Goal: Task Accomplishment & Management: Use online tool/utility

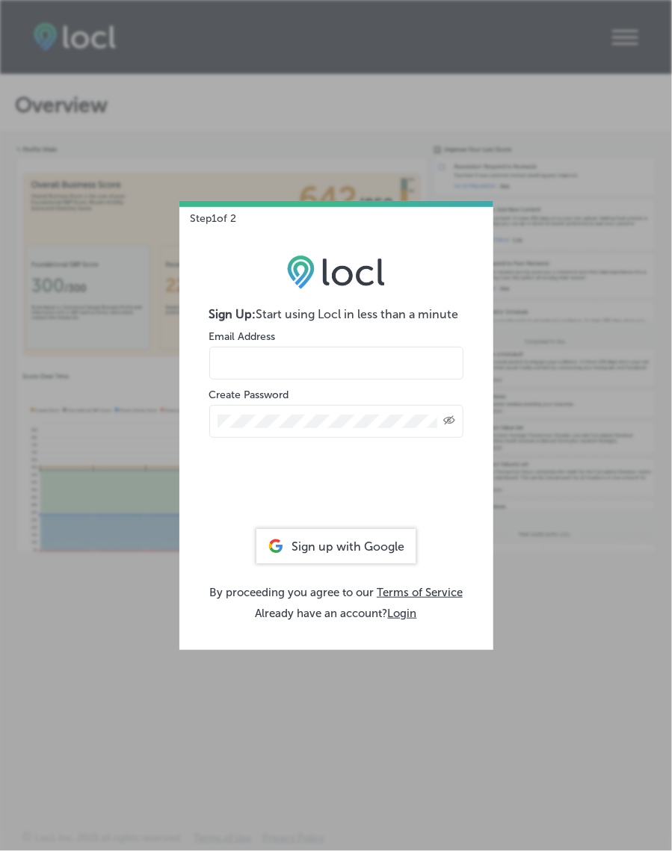
click at [96, 387] on div "Step 1 of 2 Sign Up: Start using Locl in less than a minute Email Address Creat…" at bounding box center [336, 425] width 672 height 851
click at [59, 264] on div "Step 1 of 2 Sign Up: Start using Locl in less than a minute Email Address Creat…" at bounding box center [336, 425] width 672 height 851
click at [363, 544] on div "Sign up with Google" at bounding box center [335, 546] width 159 height 34
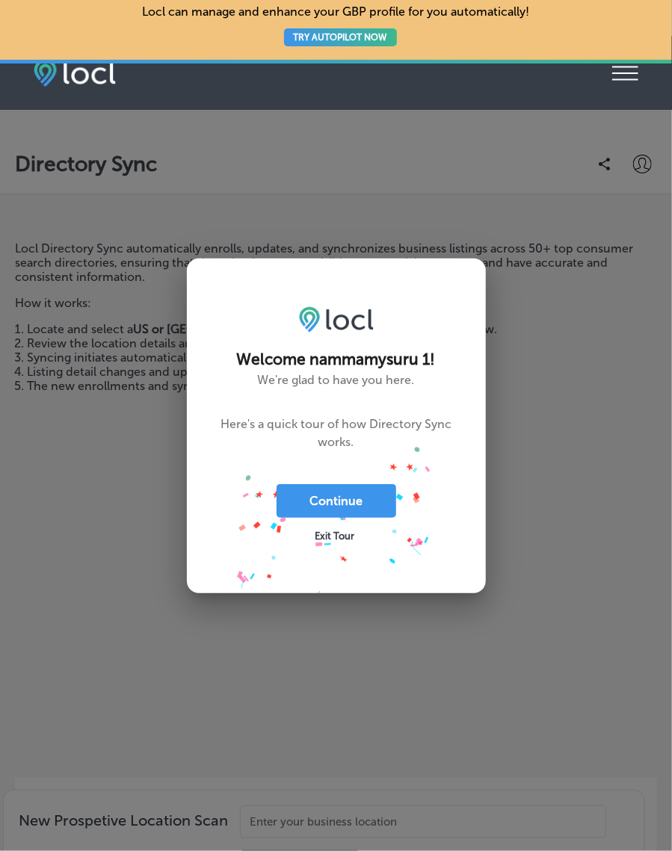
click at [365, 508] on button "Continue" at bounding box center [337, 501] width 120 height 34
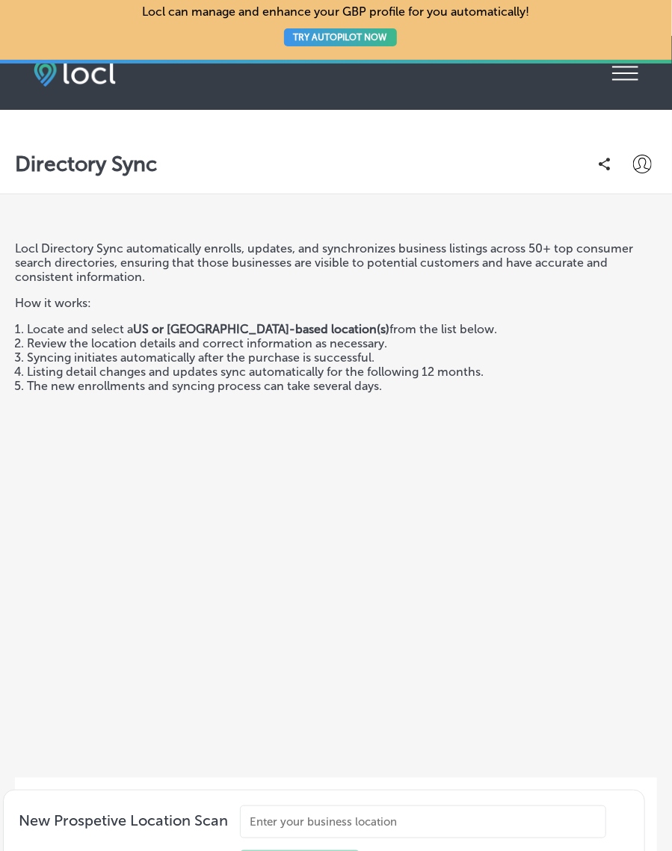
click at [627, 78] on icon at bounding box center [625, 74] width 26 height 14
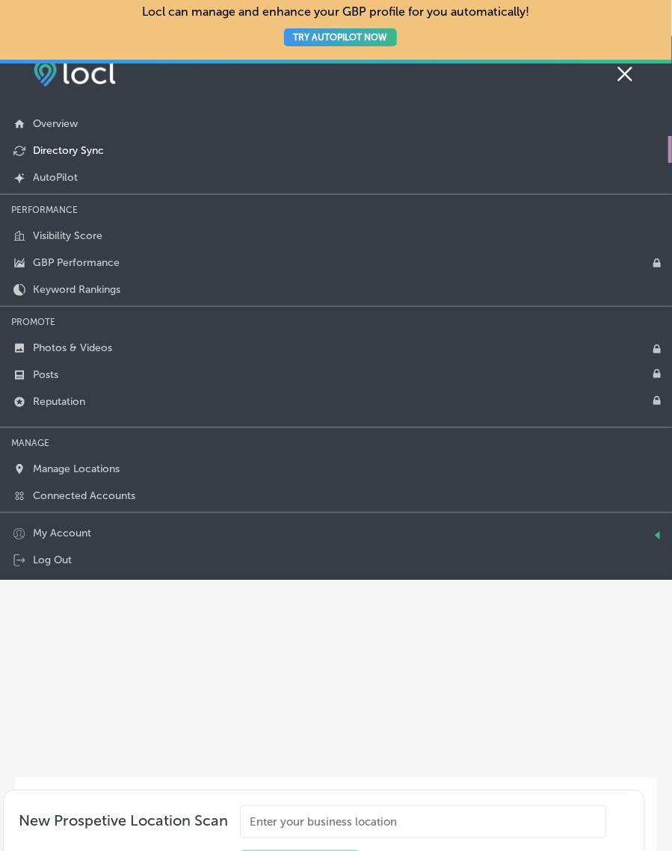
click at [627, 78] on icon at bounding box center [625, 73] width 26 height 22
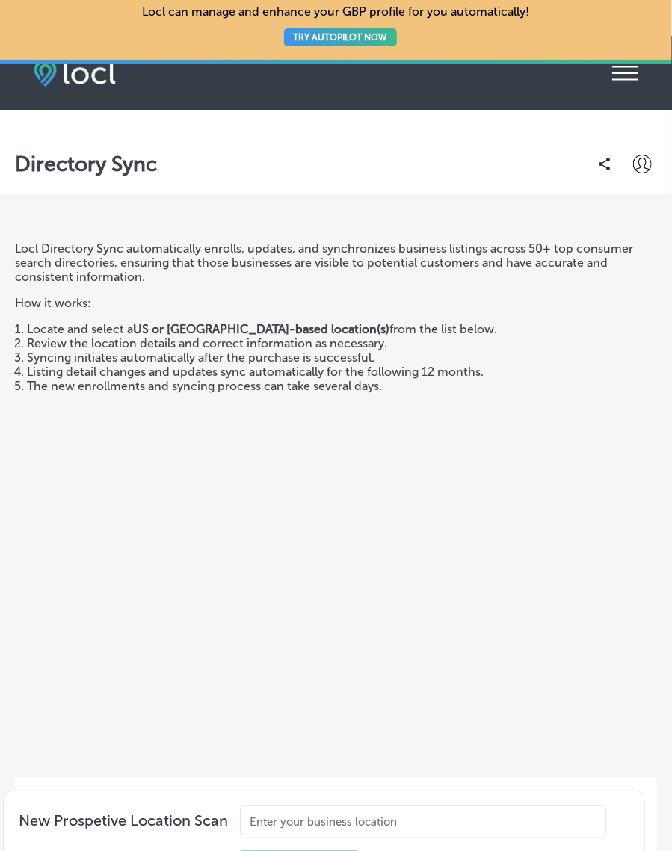
click at [370, 43] on button "TRY AUTOPILOT NOW" at bounding box center [340, 37] width 113 height 18
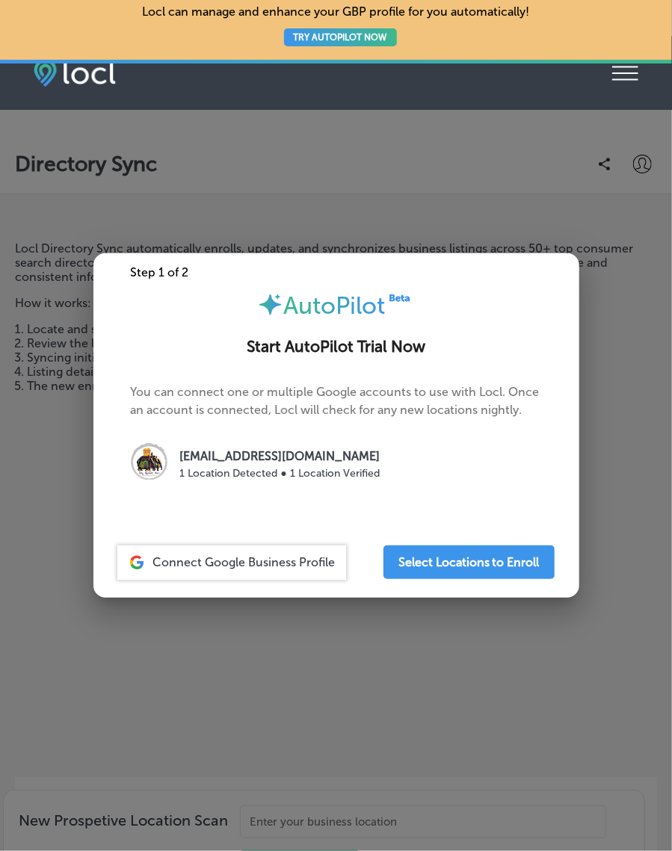
click at [321, 466] on p "[EMAIL_ADDRESS][DOMAIN_NAME]" at bounding box center [280, 457] width 200 height 18
click at [314, 570] on span "Connect Google Business Profile" at bounding box center [244, 562] width 182 height 14
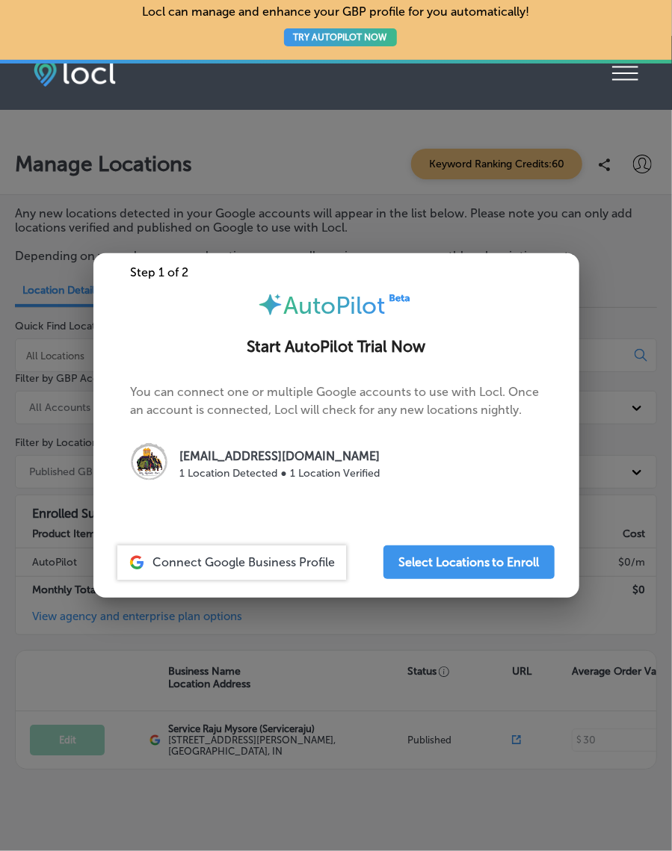
click at [267, 567] on span "Connect Google Business Profile" at bounding box center [244, 562] width 182 height 14
click at [292, 566] on span "Connect Google Business Profile" at bounding box center [244, 562] width 182 height 14
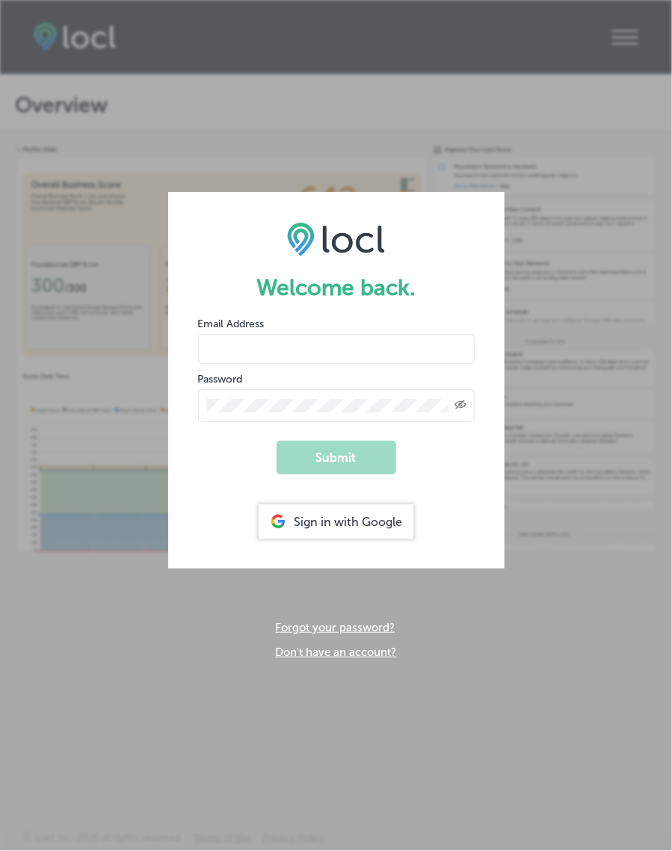
click at [390, 527] on div "Sign in with Google" at bounding box center [336, 522] width 155 height 34
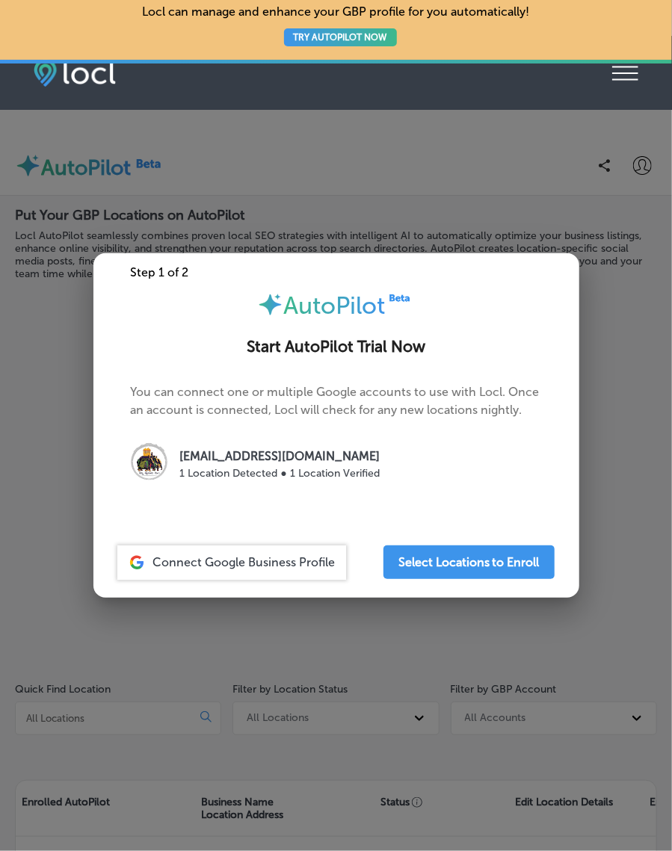
click at [277, 561] on span "Connect Google Business Profile" at bounding box center [244, 562] width 182 height 14
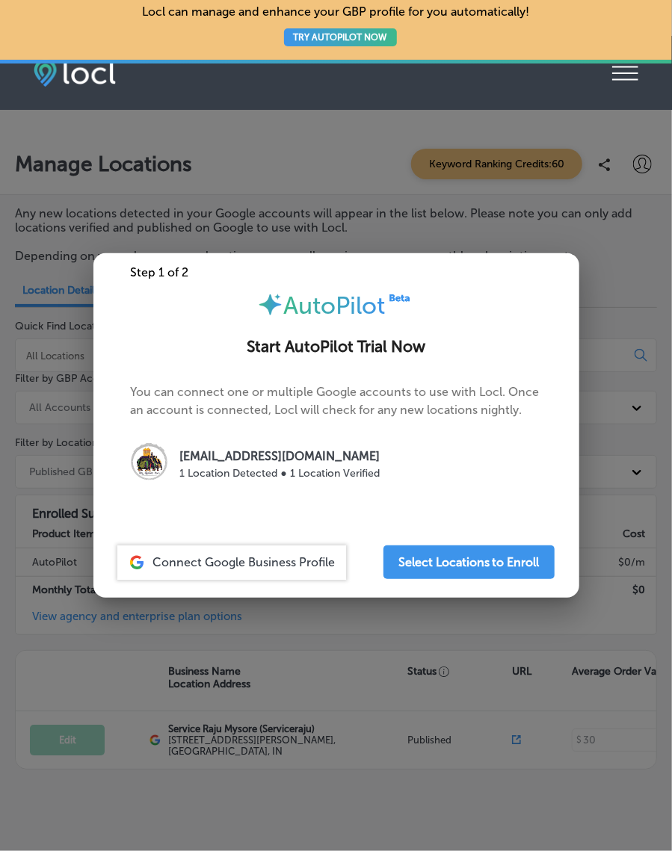
click at [294, 566] on span "Connect Google Business Profile" at bounding box center [244, 562] width 182 height 14
click at [299, 558] on span "Connect Google Business Profile" at bounding box center [244, 562] width 182 height 14
click at [529, 546] on button "Select Locations to Enroll" at bounding box center [469, 563] width 171 height 34
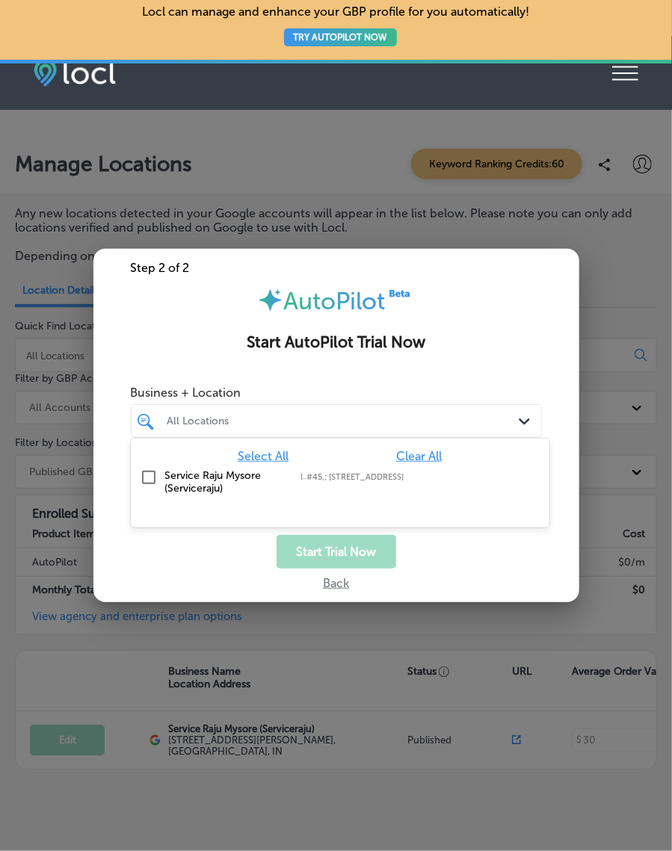
click at [153, 472] on input "checkbox" at bounding box center [149, 478] width 18 height 18
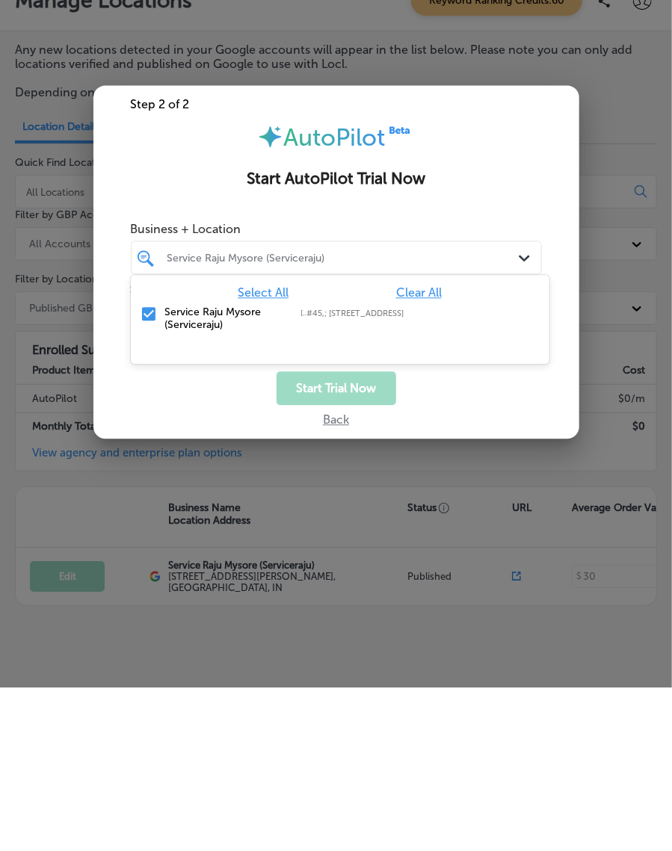
click at [357, 558] on button "Start Trial Now" at bounding box center [337, 552] width 120 height 34
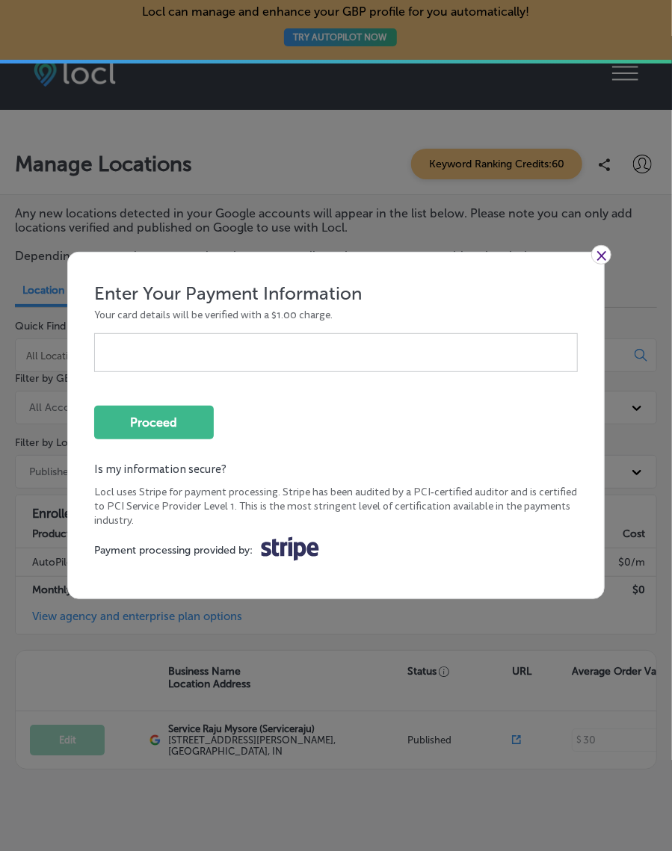
click at [618, 268] on div "× Enter Your Payment Information Your card details will be verified with a $1.0…" at bounding box center [336, 425] width 672 height 851
click at [597, 254] on link "×" at bounding box center [601, 254] width 20 height 19
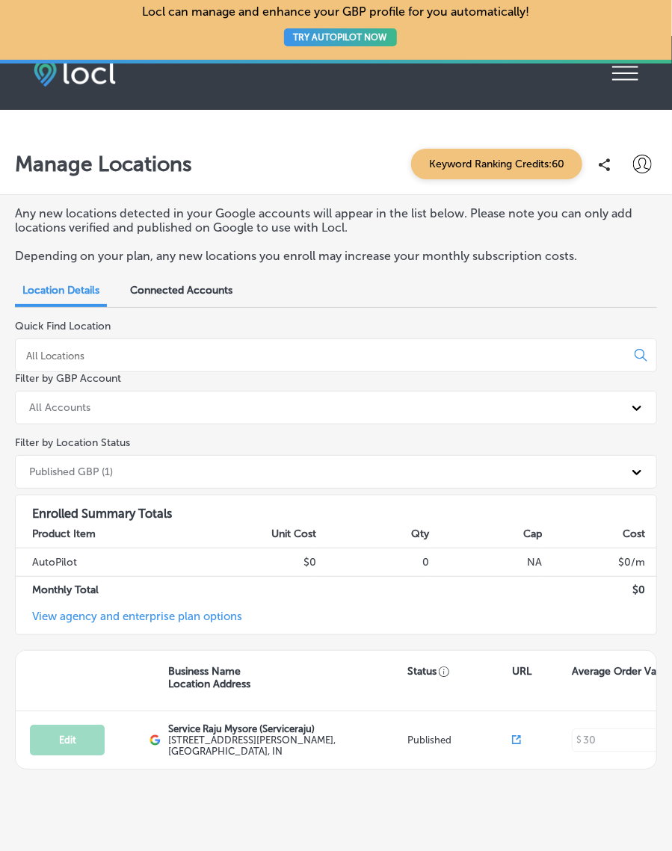
click at [629, 81] on icon "iconmonstr-menu-thin copy Created with Sketch." at bounding box center [625, 73] width 26 height 22
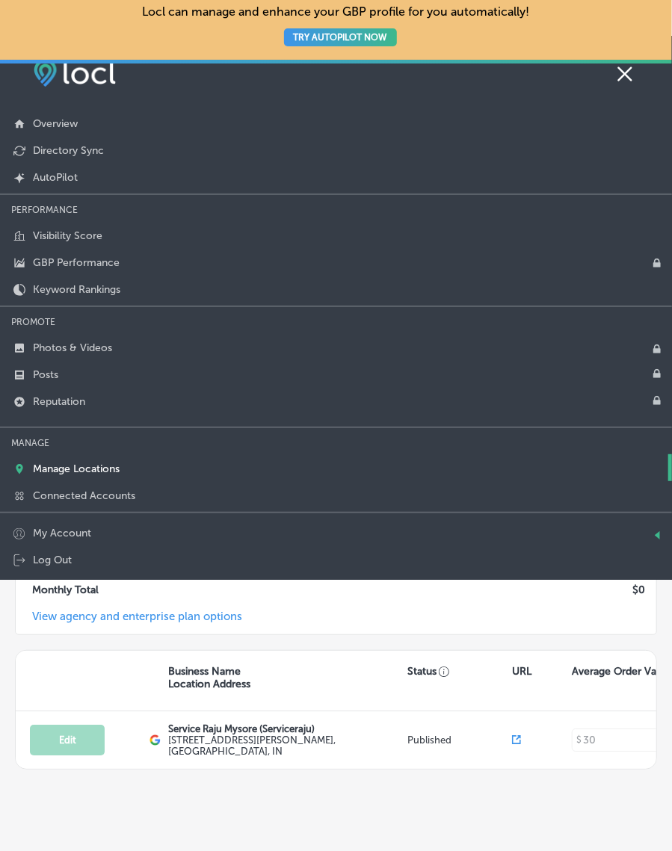
click at [617, 76] on icon at bounding box center [625, 73] width 26 height 22
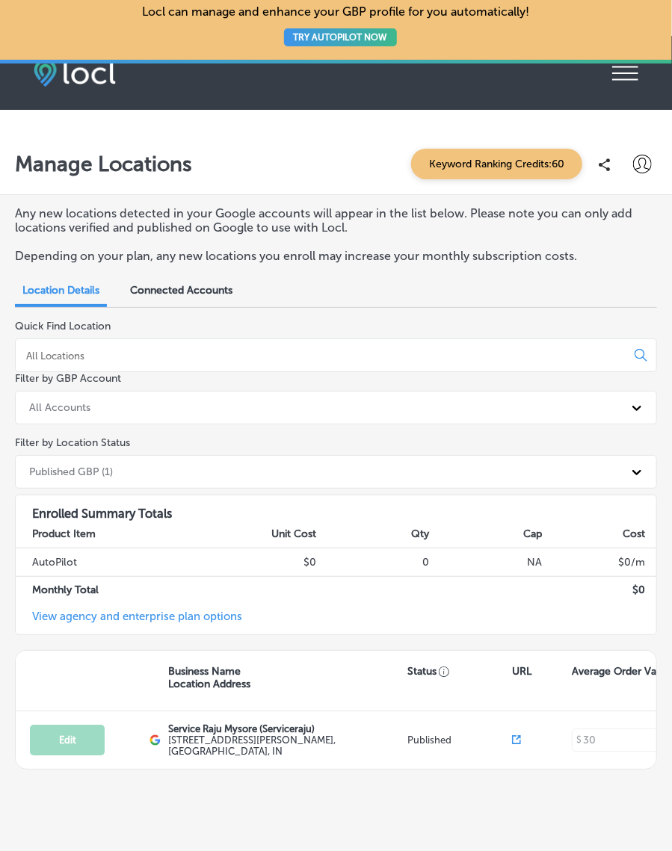
click at [538, 169] on span "Keyword Ranking Credits: 60" at bounding box center [496, 164] width 171 height 31
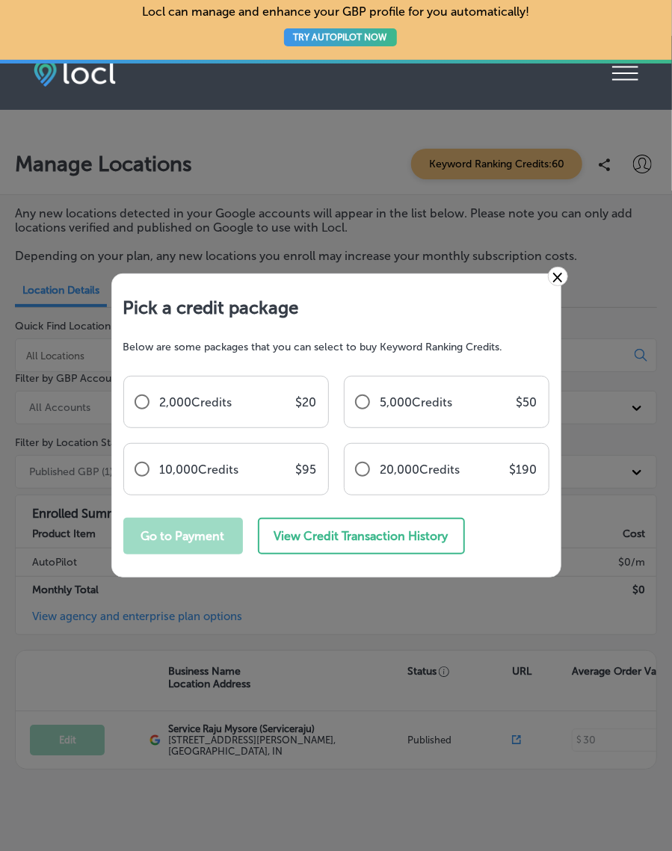
scroll to position [7, 0]
click at [429, 535] on button "View Credit Transaction History" at bounding box center [361, 536] width 207 height 37
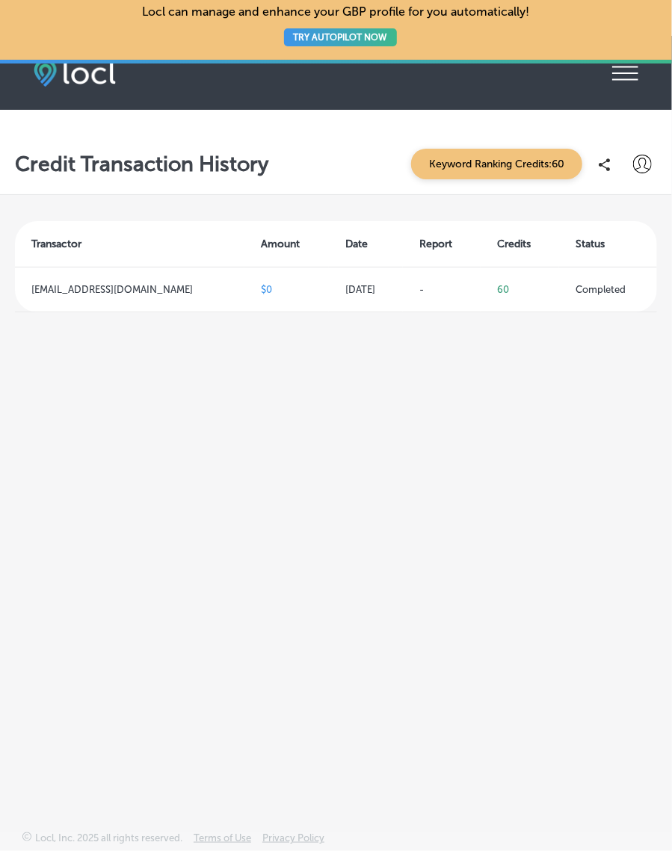
click at [627, 82] on icon "iconmonstr-menu-thin copy Created with Sketch." at bounding box center [625, 73] width 26 height 22
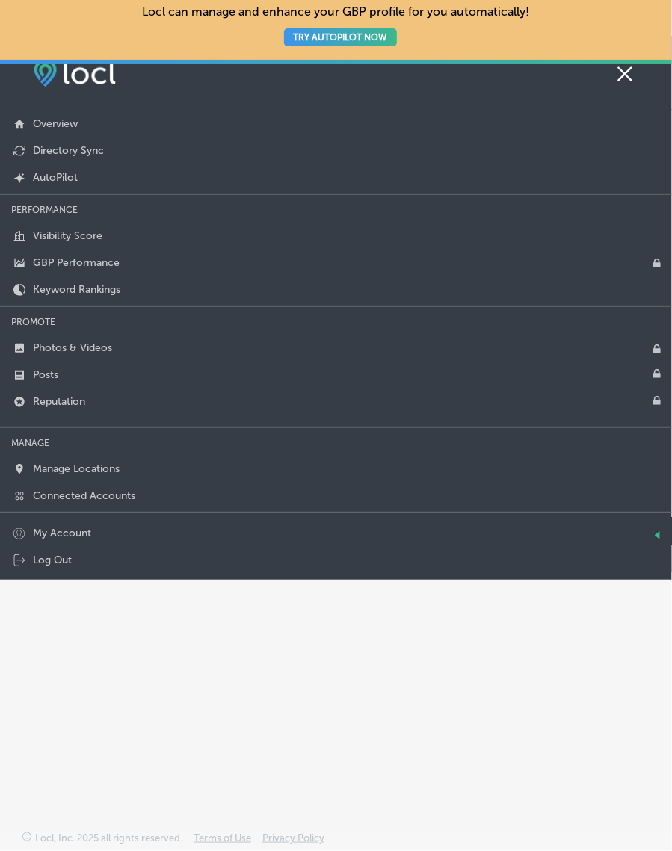
click at [76, 263] on link "GBP Performance" at bounding box center [336, 261] width 672 height 27
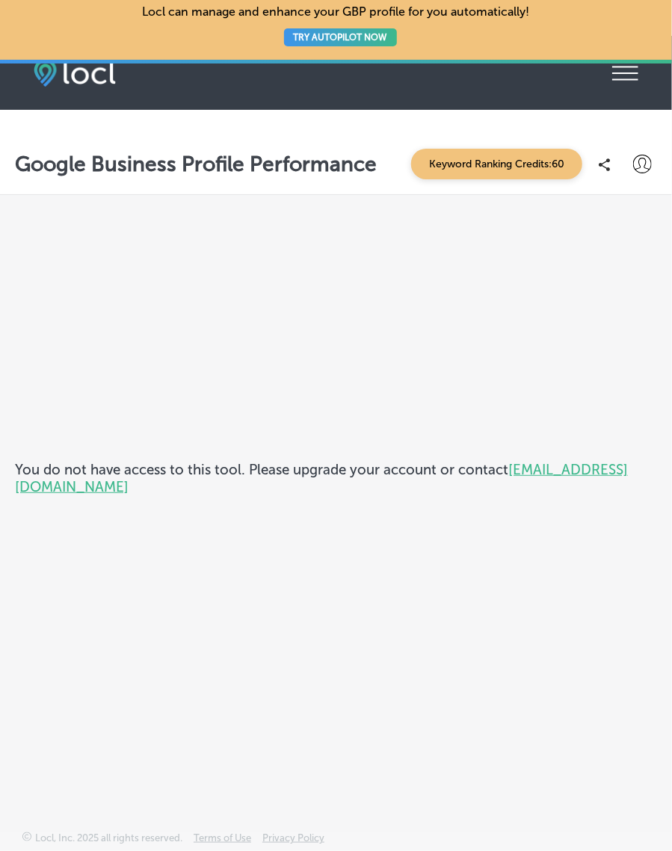
click at [627, 78] on icon at bounding box center [625, 74] width 26 height 14
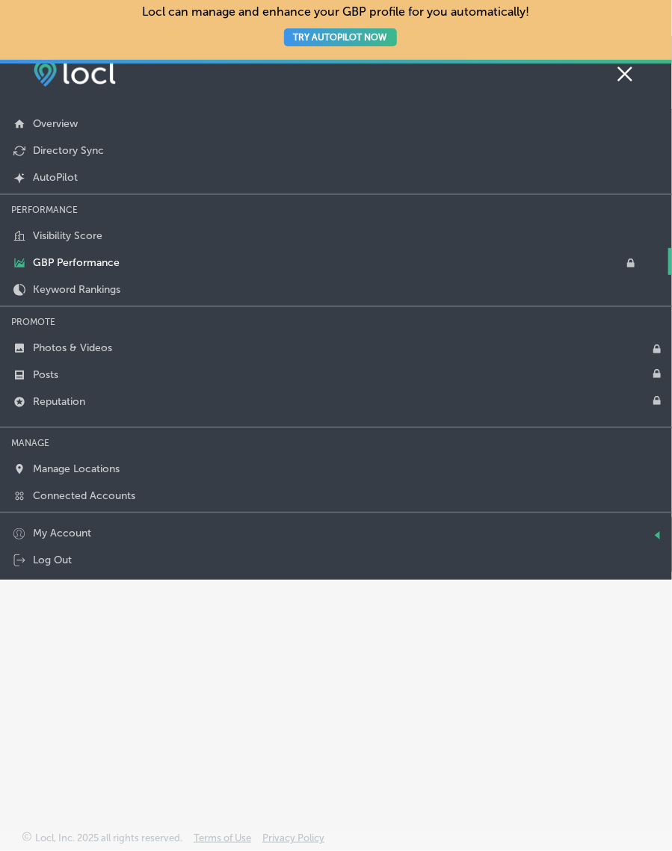
click at [86, 221] on link "Visibility Score" at bounding box center [336, 234] width 672 height 27
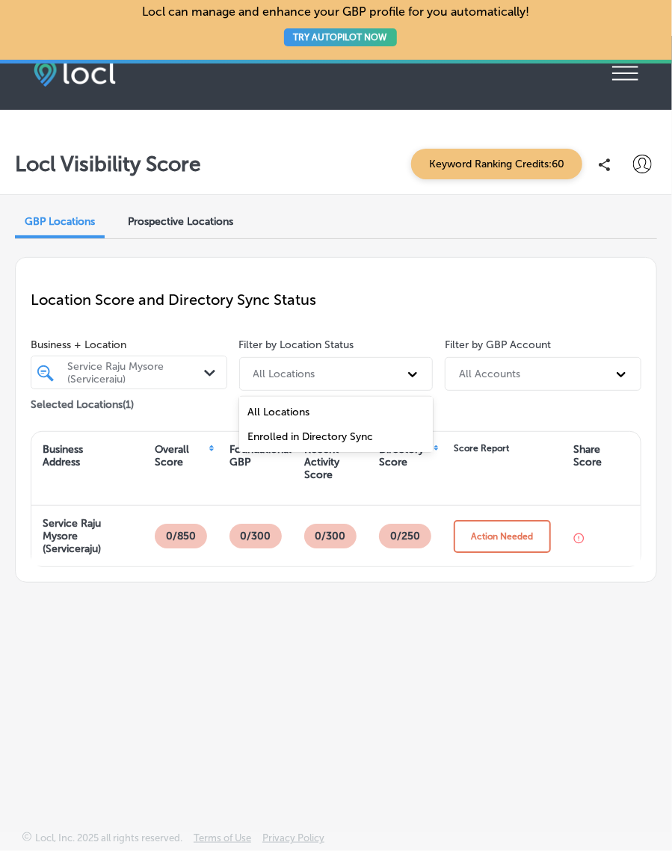
click at [357, 426] on div "Enrolled in Directory Sync" at bounding box center [336, 437] width 194 height 25
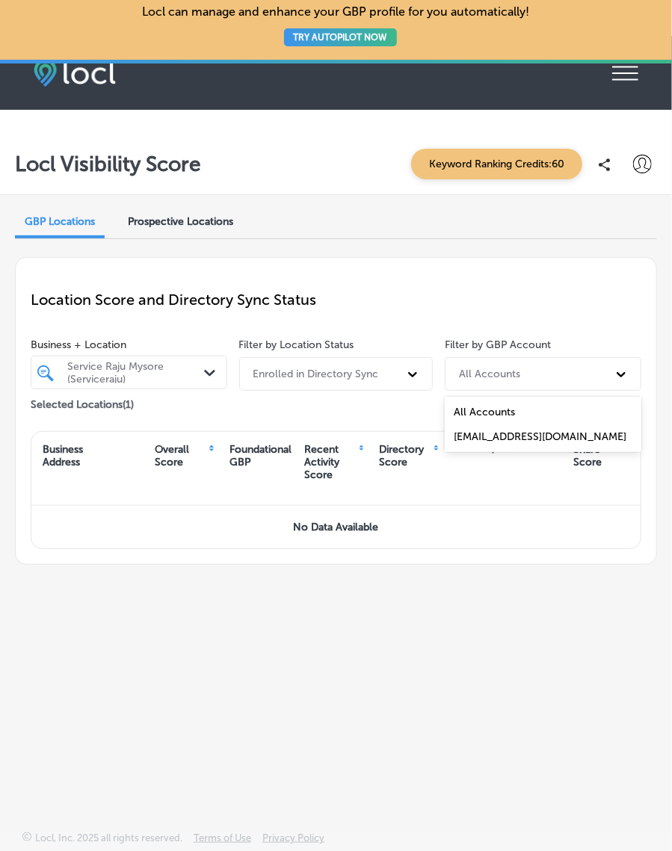
click at [541, 428] on div "[EMAIL_ADDRESS][DOMAIN_NAME]" at bounding box center [543, 437] width 197 height 25
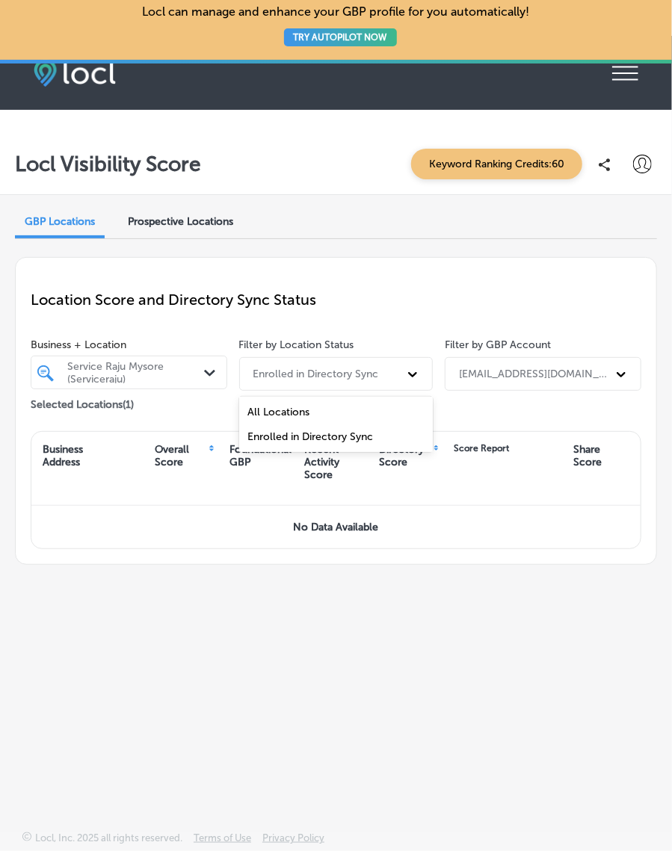
click at [306, 400] on div "All Locations" at bounding box center [336, 412] width 194 height 25
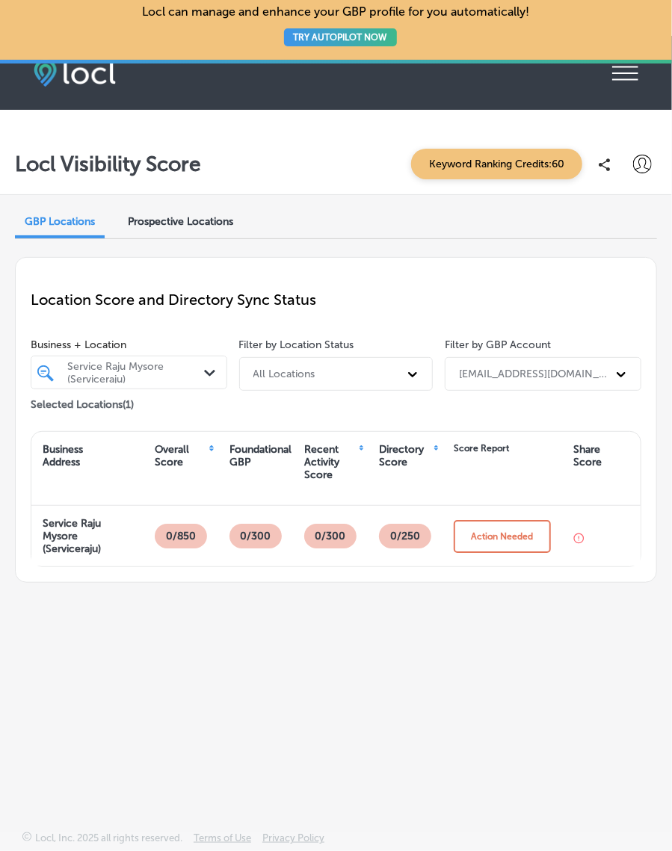
click at [508, 524] on button "Action Needed" at bounding box center [502, 536] width 97 height 33
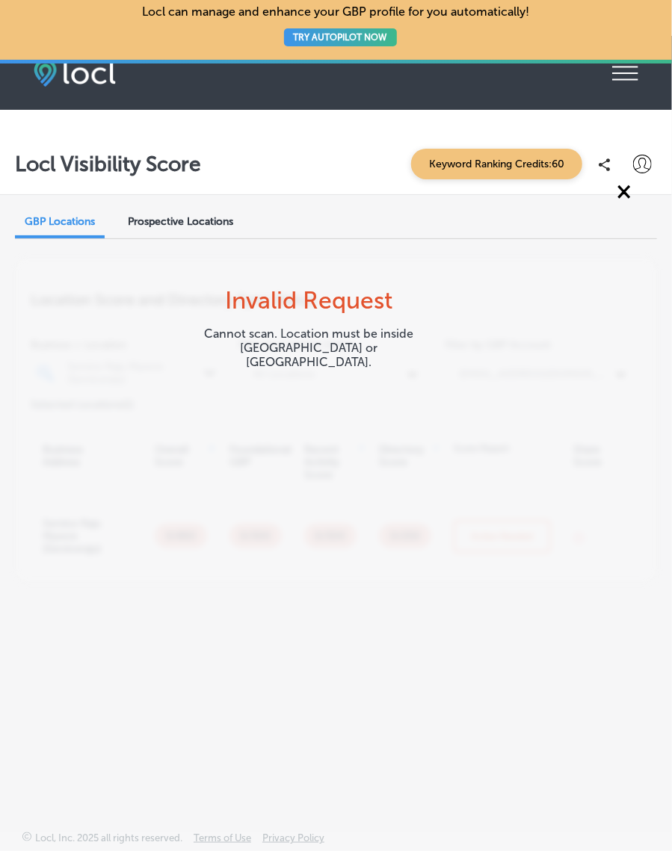
scroll to position [37, 0]
click at [542, 381] on div "GBP Locations Prospective Locations Location Score and Directory Sync Status Bu…" at bounding box center [336, 478] width 672 height 566
click at [189, 206] on div "Prospective Locations" at bounding box center [181, 222] width 128 height 32
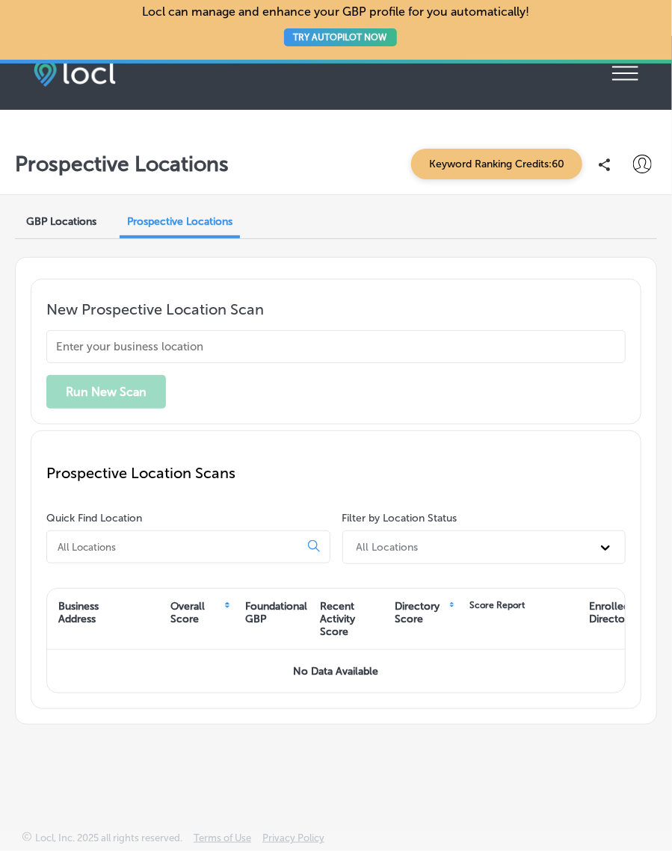
click at [625, 84] on div "iconmonstr-menu-thin copy Created with Sketch." at bounding box center [625, 72] width 26 height 29
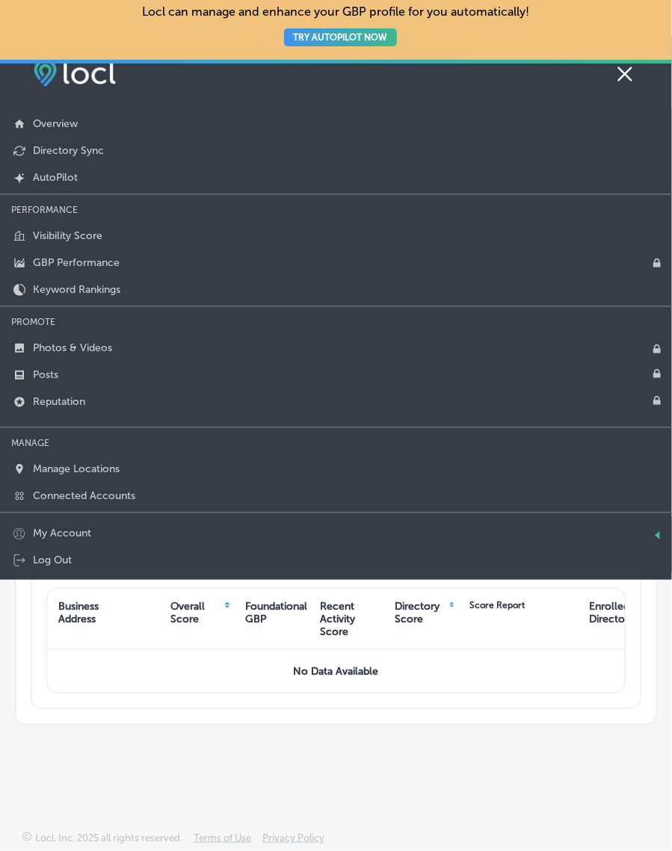
click at [103, 297] on link "Keyword Rankings" at bounding box center [336, 288] width 672 height 27
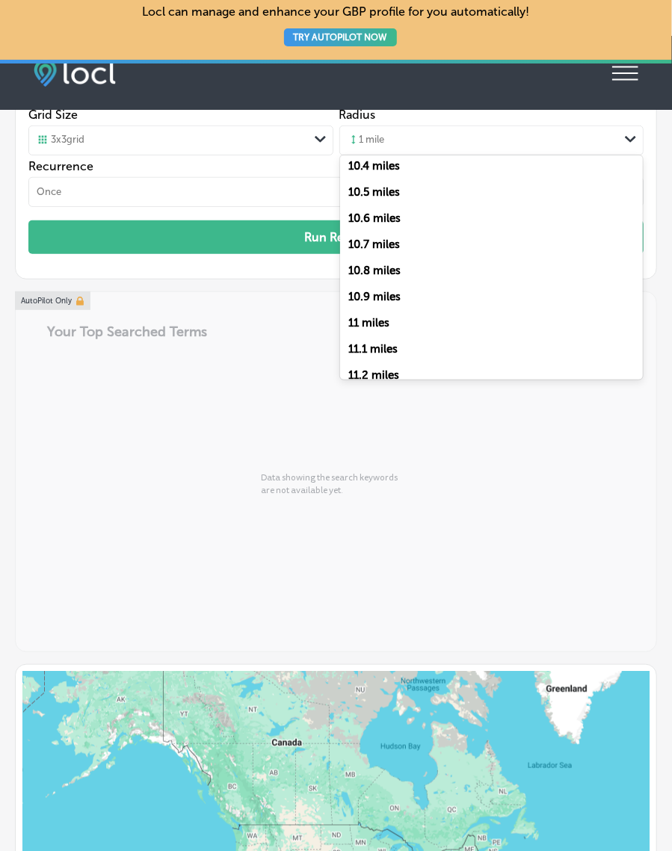
scroll to position [2699, 0]
click at [375, 332] on label "11 miles" at bounding box center [369, 324] width 41 height 13
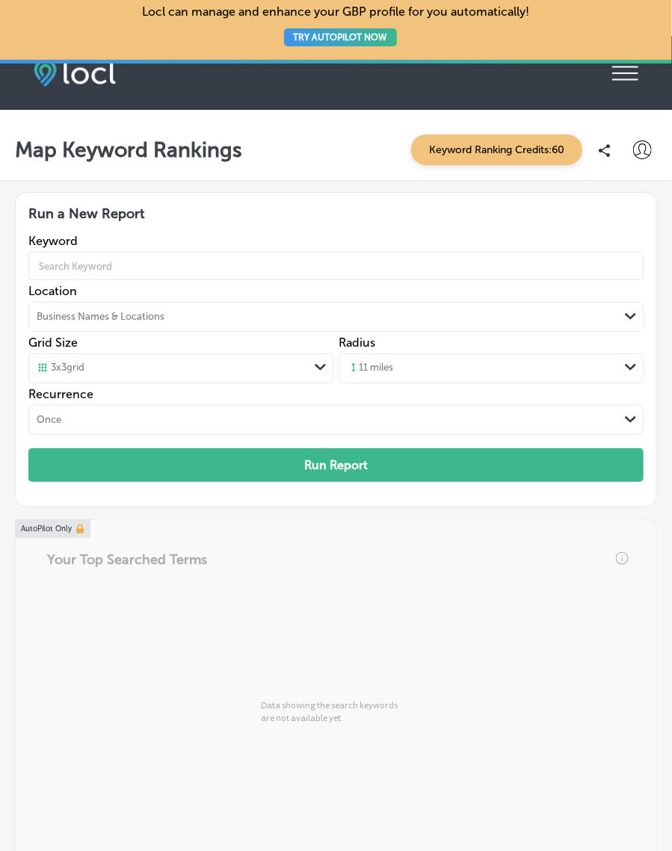
scroll to position [0, 0]
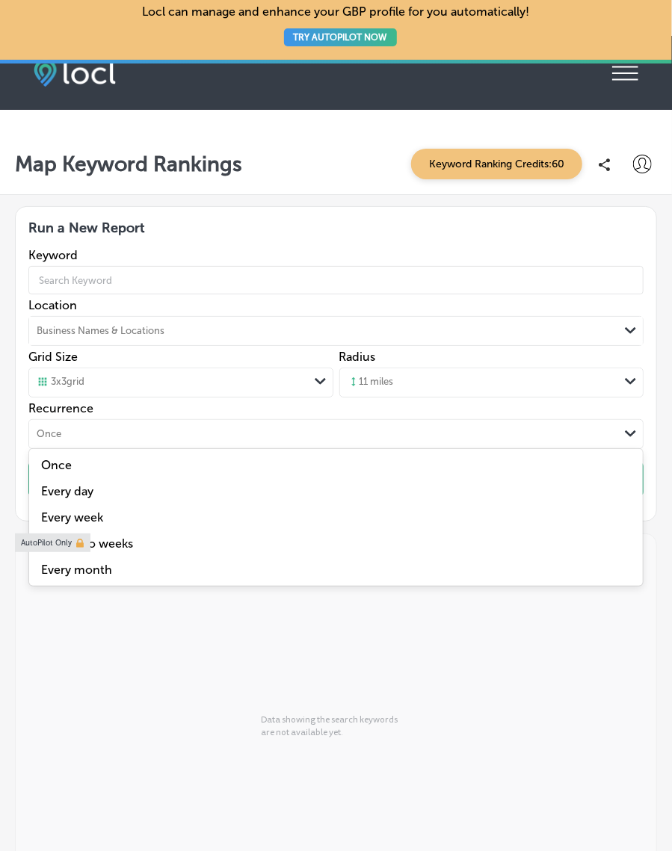
click at [70, 454] on div "Once" at bounding box center [336, 465] width 614 height 26
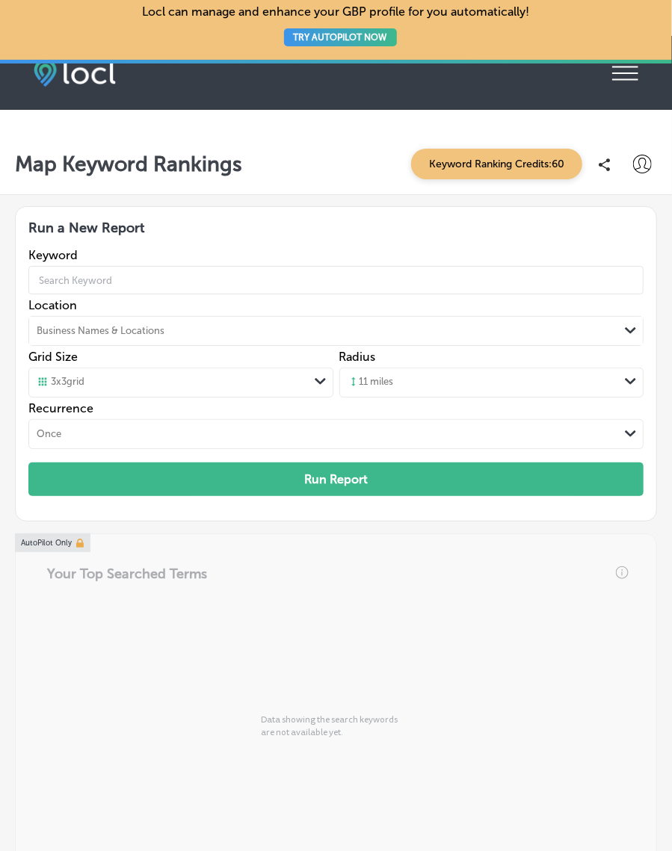
click at [266, 278] on input "text" at bounding box center [335, 280] width 615 height 42
type input "Carpenter"
click at [361, 473] on button "Run Report" at bounding box center [335, 480] width 615 height 34
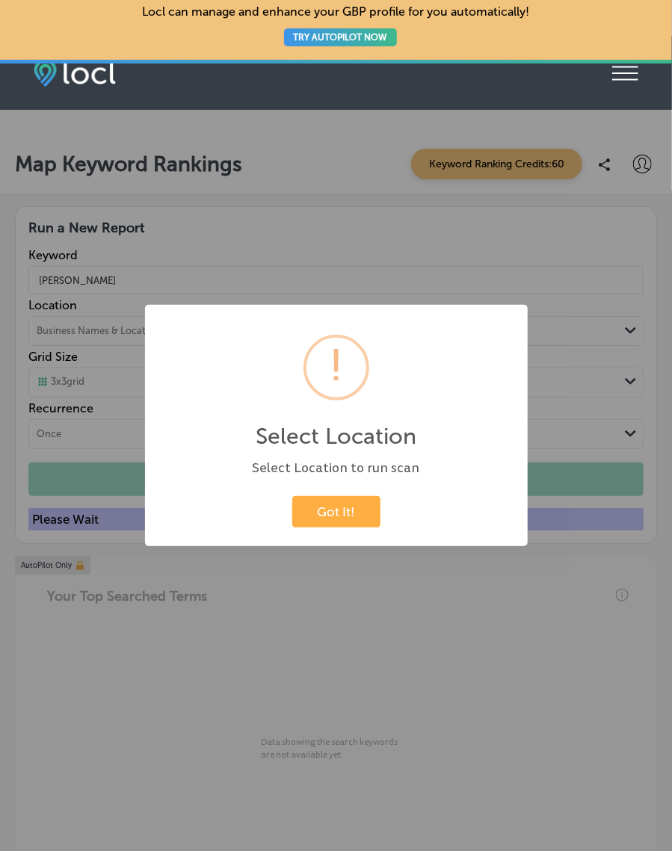
click at [320, 504] on button "Got It!" at bounding box center [336, 511] width 88 height 31
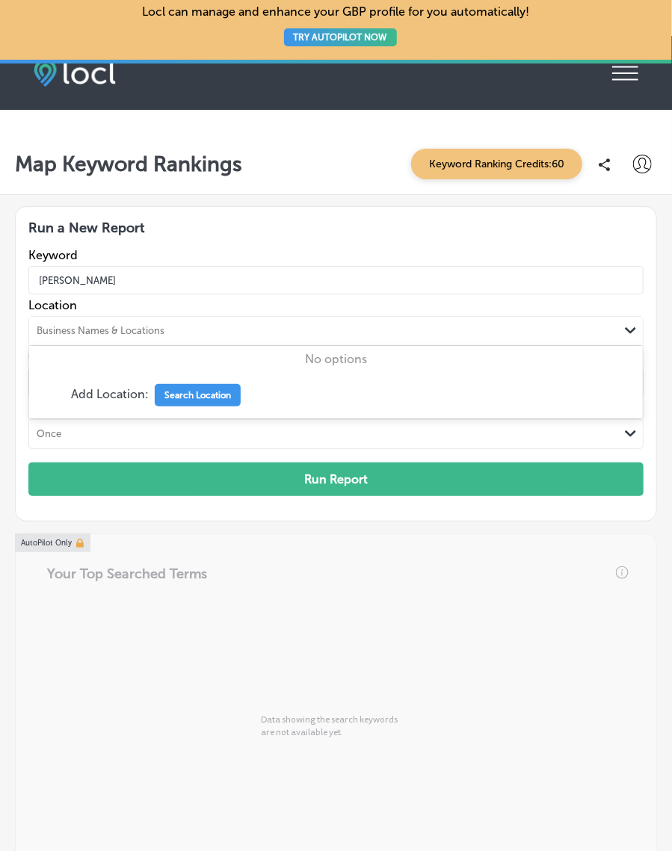
click at [407, 285] on input "Carpenter" at bounding box center [335, 280] width 615 height 42
click at [197, 398] on button "Search Location" at bounding box center [198, 395] width 86 height 22
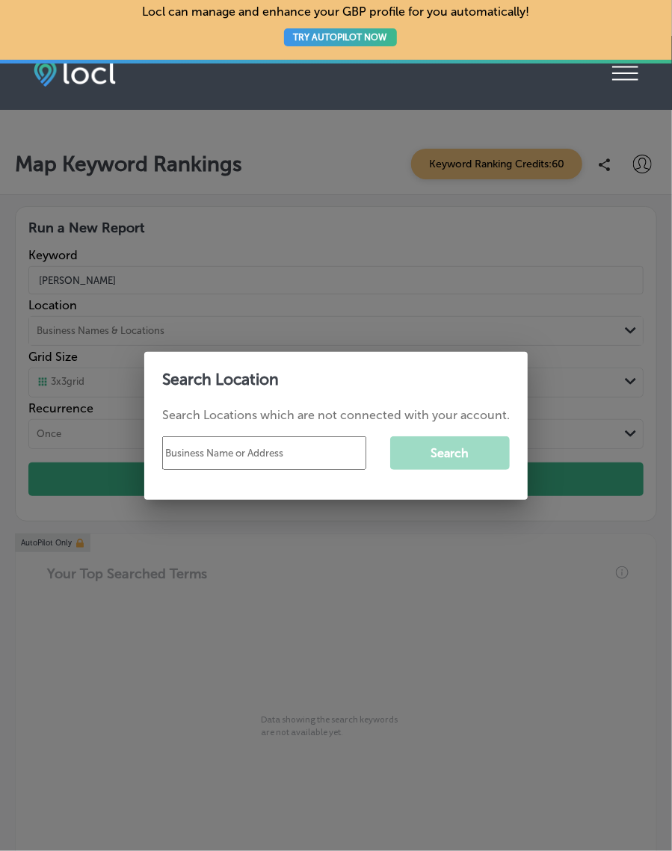
click at [296, 449] on input "text" at bounding box center [264, 454] width 204 height 34
type input "Mysore"
click at [455, 455] on button "Search" at bounding box center [450, 454] width 120 height 34
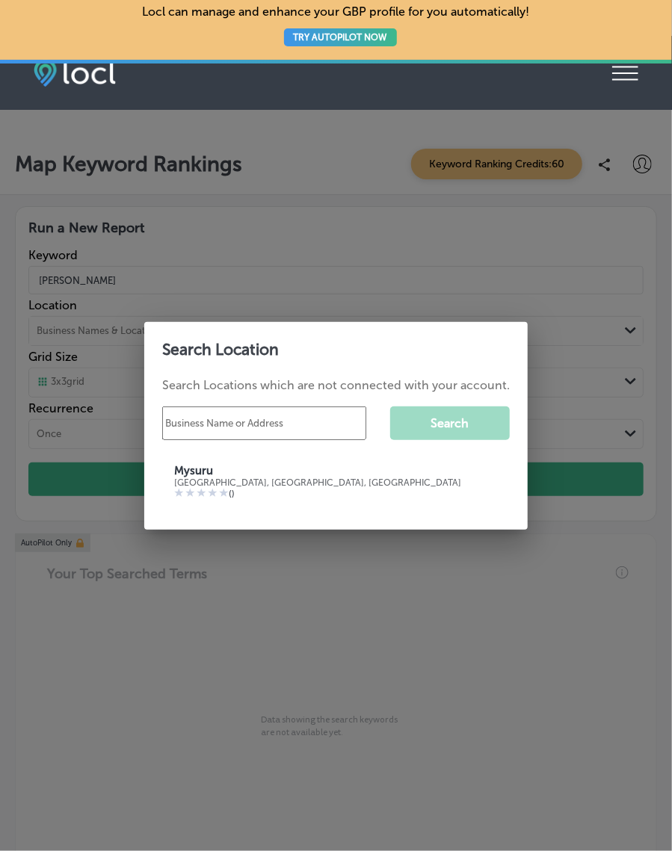
click at [262, 487] on div "Mysuru, Karnataka, India" at bounding box center [336, 483] width 324 height 10
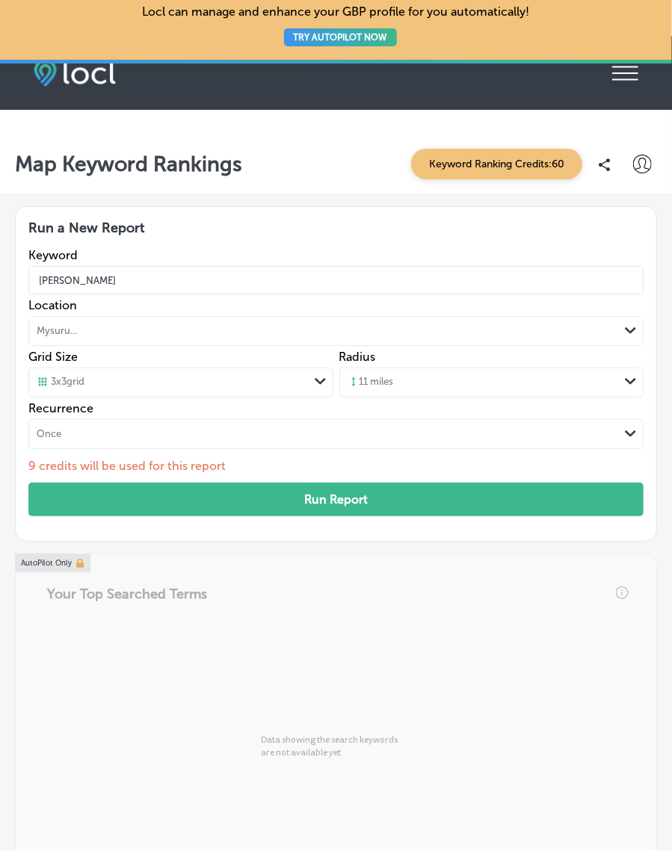
click at [408, 495] on button "Run Report" at bounding box center [335, 500] width 615 height 34
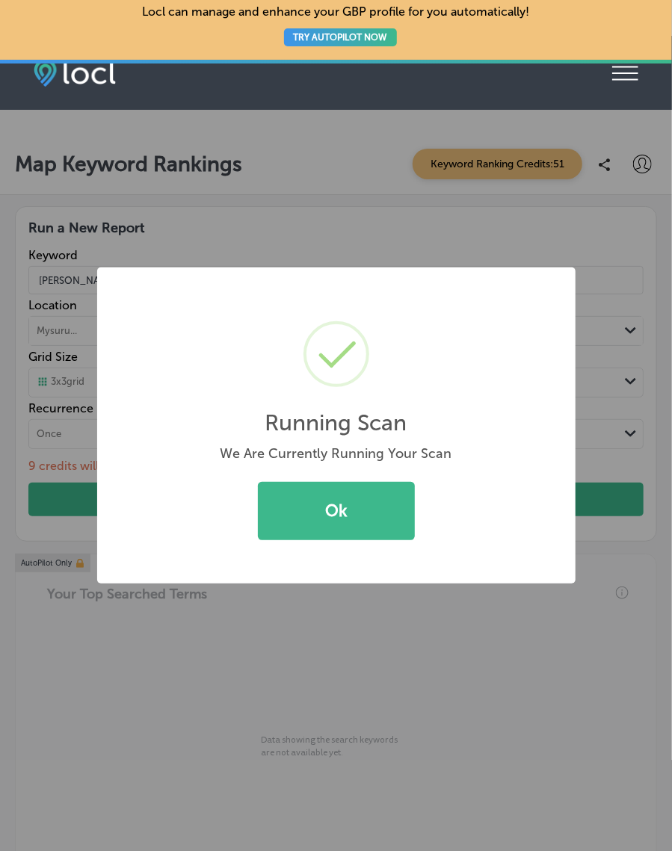
click at [381, 506] on button "Ok" at bounding box center [336, 511] width 157 height 58
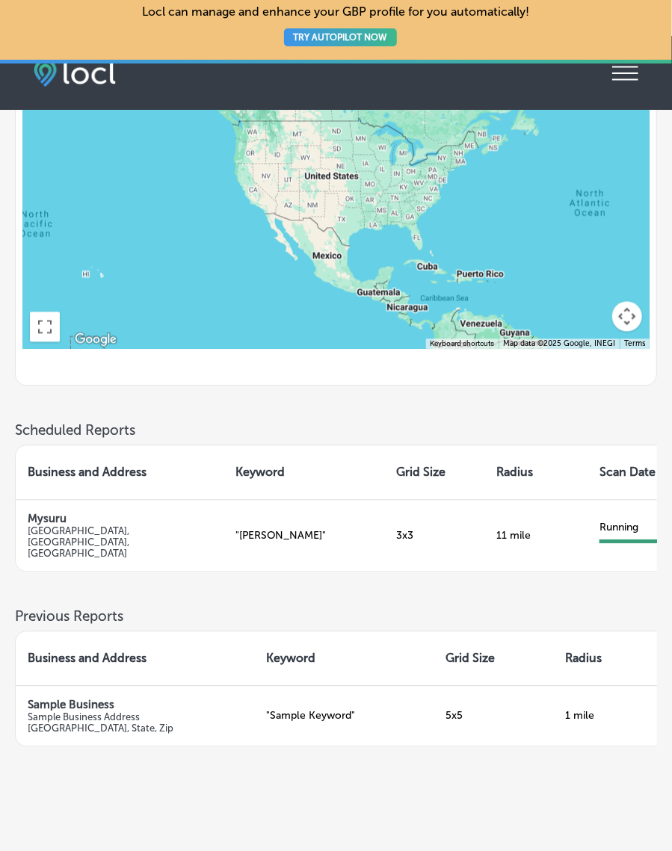
click at [262, 561] on td "" Carpenter "" at bounding box center [304, 536] width 161 height 72
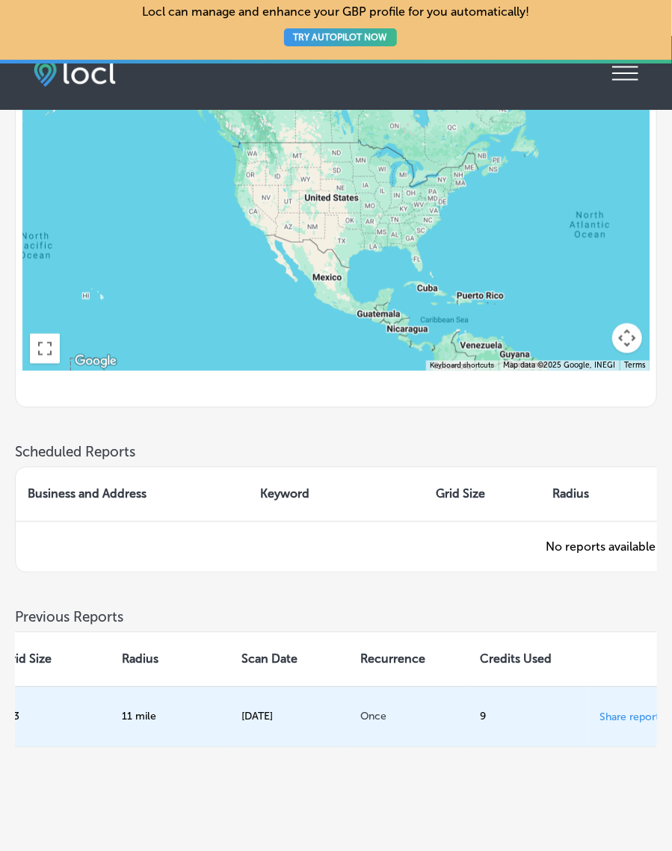
scroll to position [0, 553]
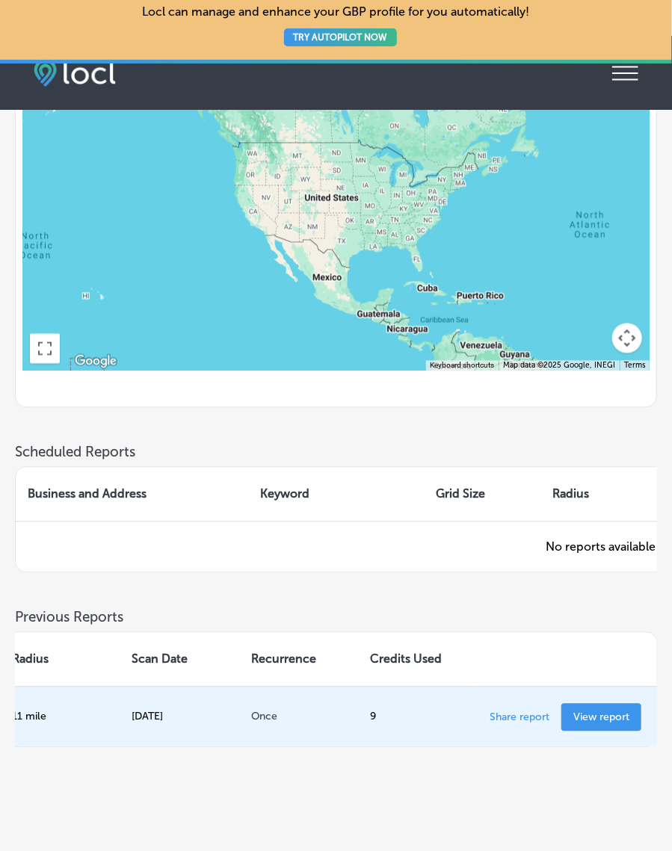
click at [615, 732] on link "View report" at bounding box center [601, 718] width 80 height 28
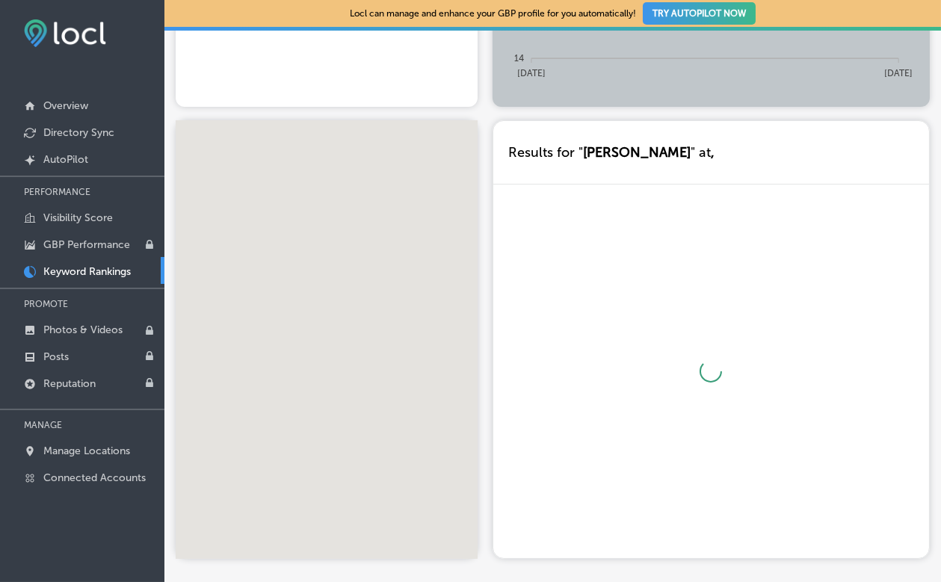
scroll to position [491, 0]
